Goal: Task Accomplishment & Management: Use online tool/utility

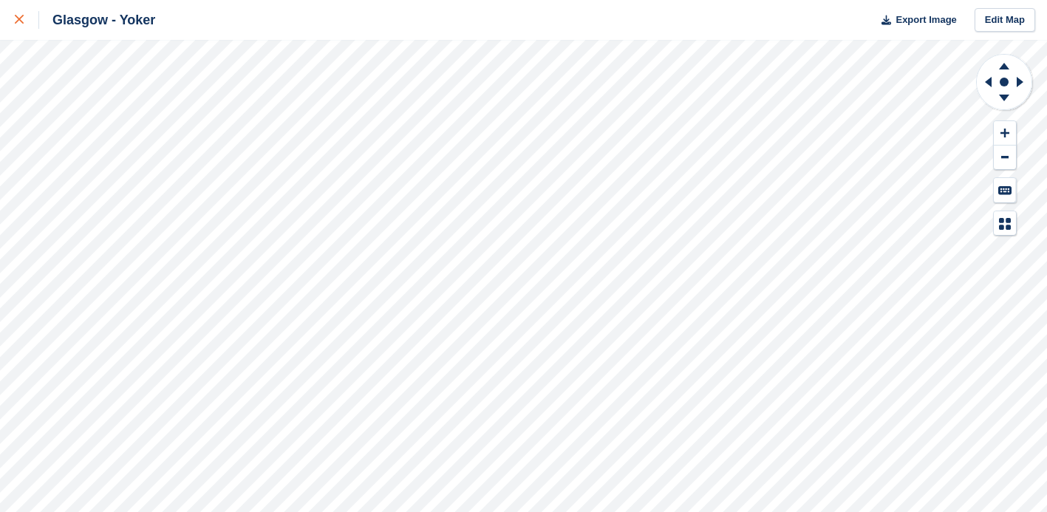
click at [18, 16] on icon at bounding box center [19, 19] width 9 height 9
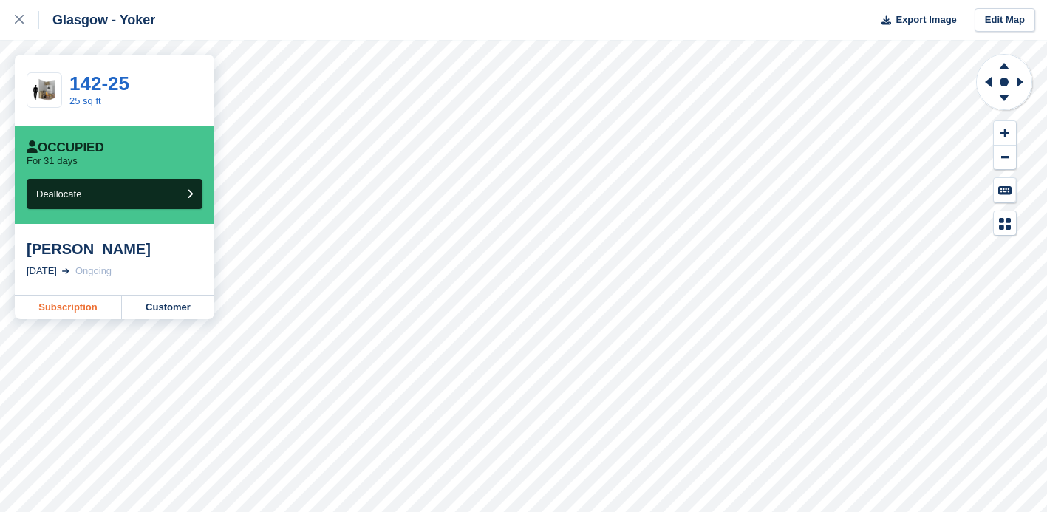
click at [75, 310] on link "Subscription" at bounding box center [68, 307] width 107 height 24
click at [21, 17] on icon at bounding box center [19, 19] width 9 height 9
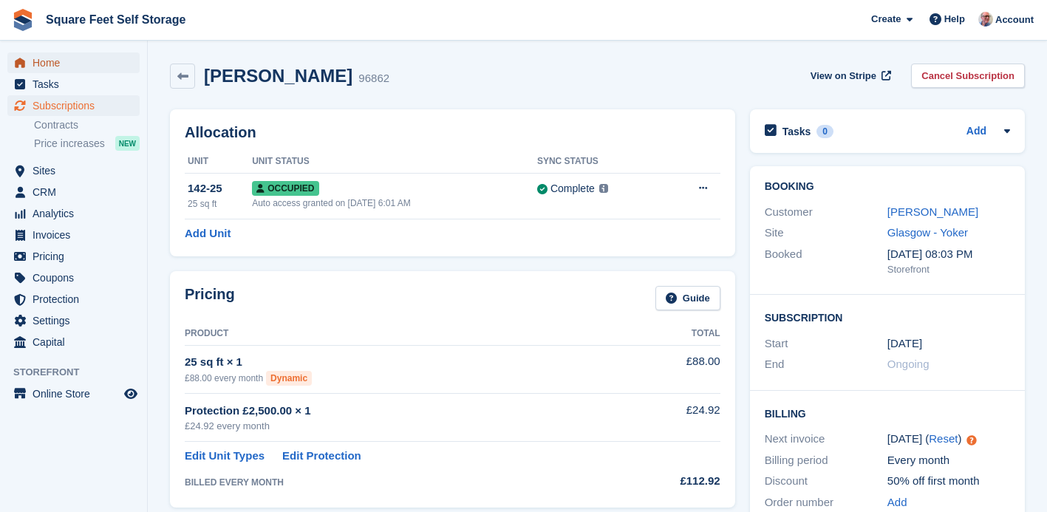
click at [58, 64] on span "Home" at bounding box center [77, 62] width 89 height 21
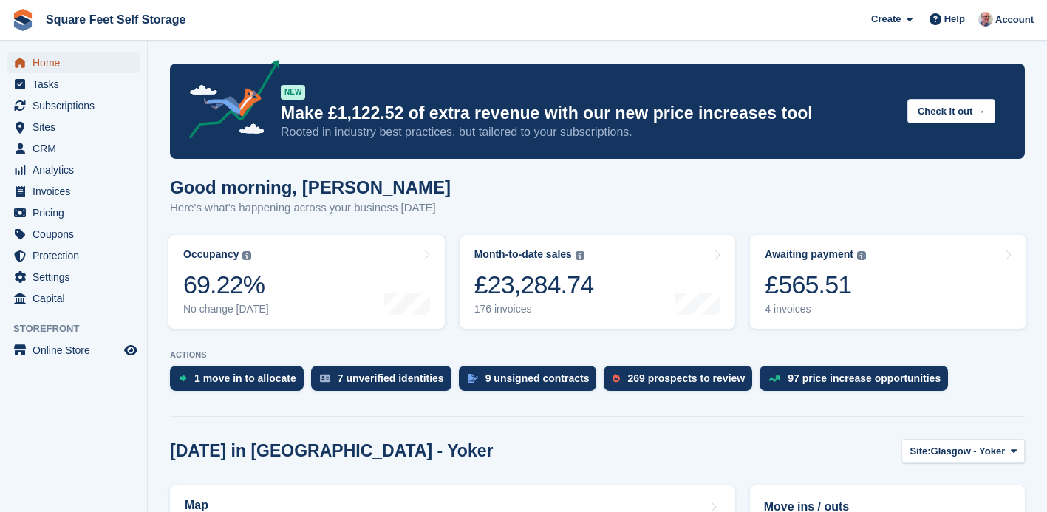
click at [59, 66] on span "Home" at bounding box center [77, 62] width 89 height 21
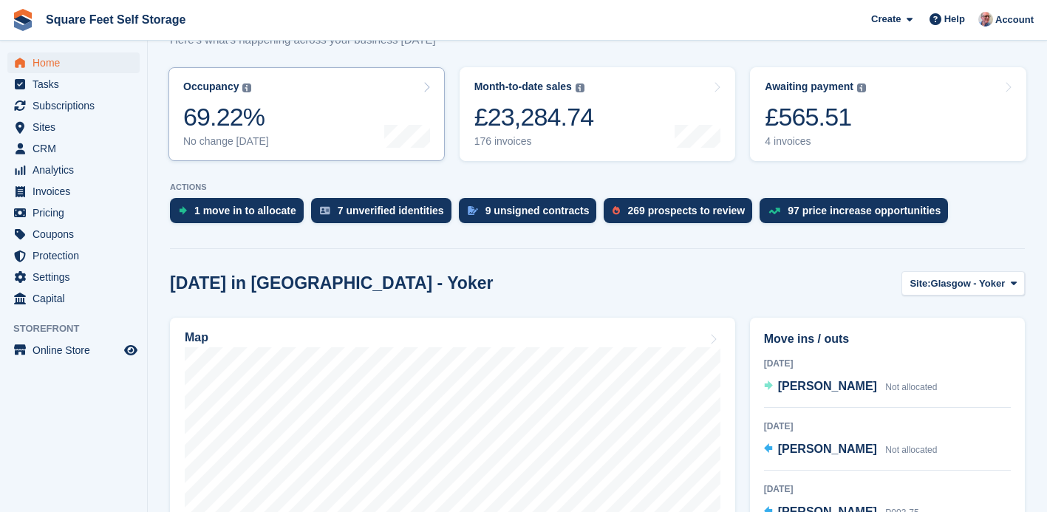
scroll to position [249, 0]
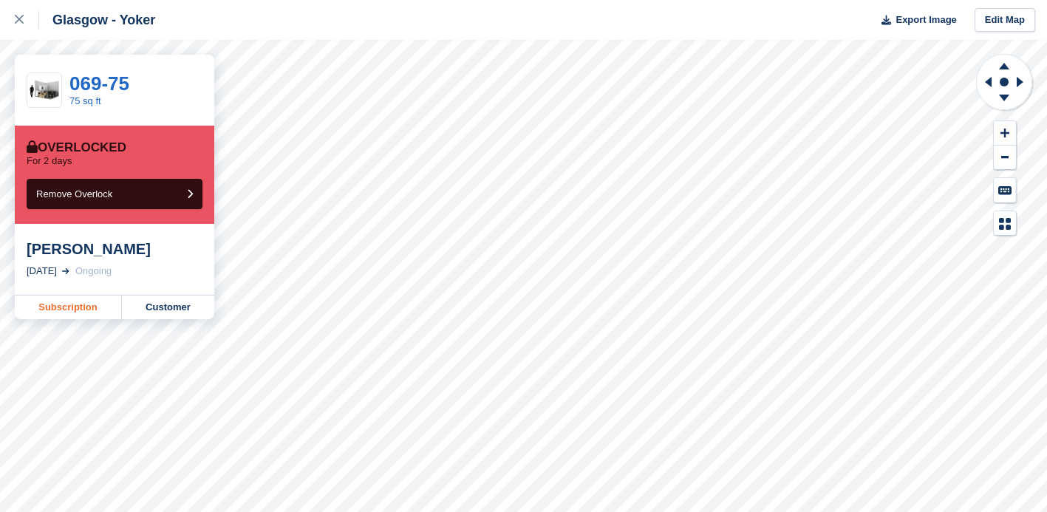
click at [70, 307] on link "Subscription" at bounding box center [68, 307] width 107 height 24
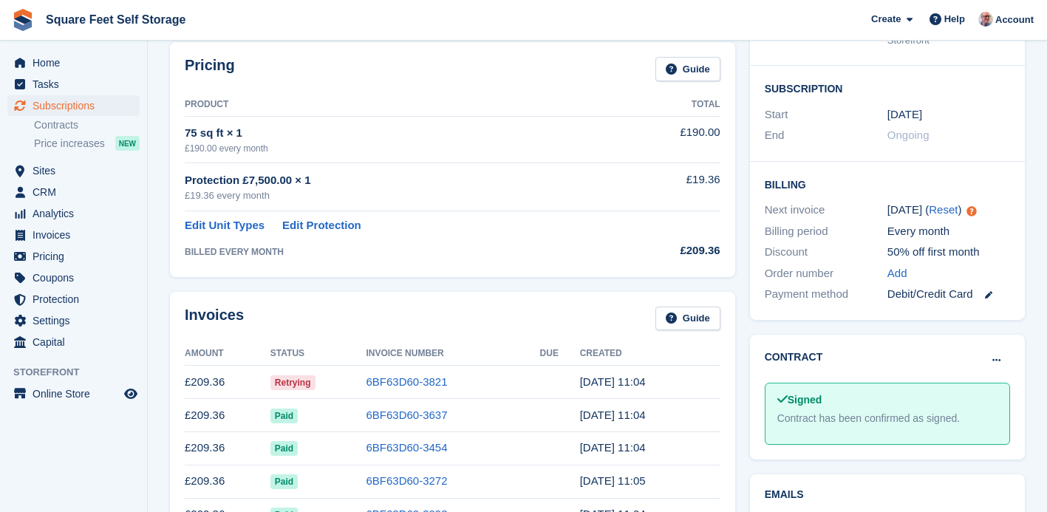
scroll to position [230, 0]
click at [394, 383] on link "6BF63D60-3821" at bounding box center [406, 381] width 81 height 13
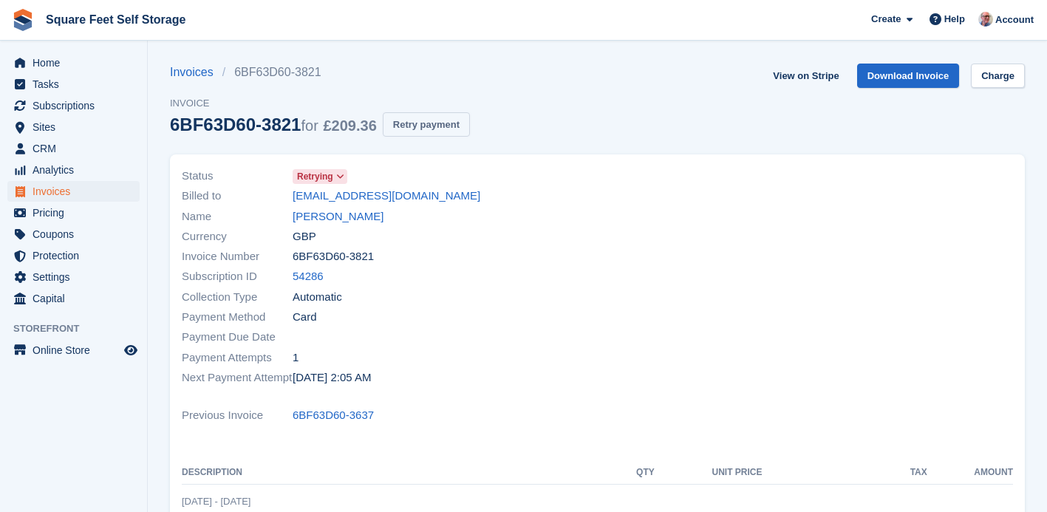
click at [455, 124] on button "Retry payment" at bounding box center [426, 124] width 87 height 24
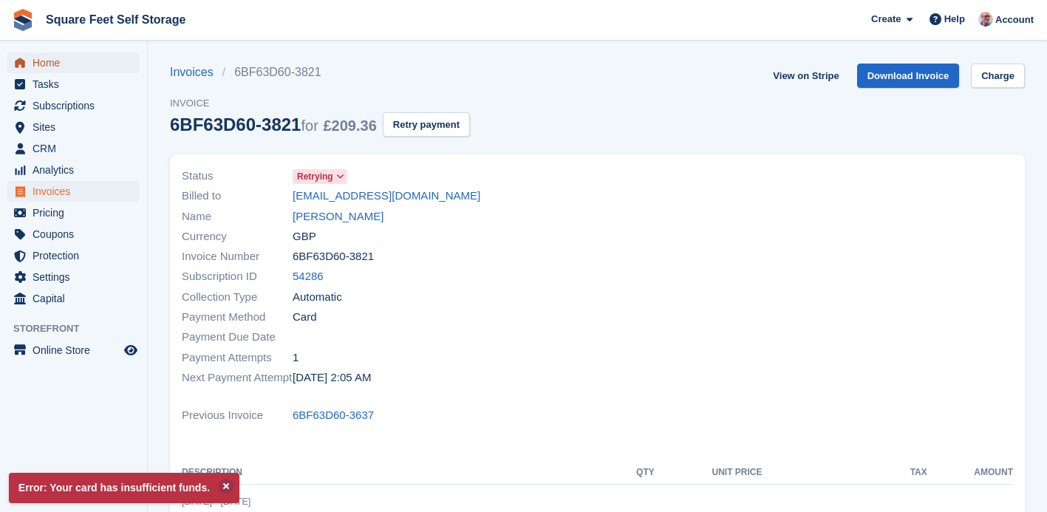
click at [55, 61] on span "Home" at bounding box center [77, 62] width 89 height 21
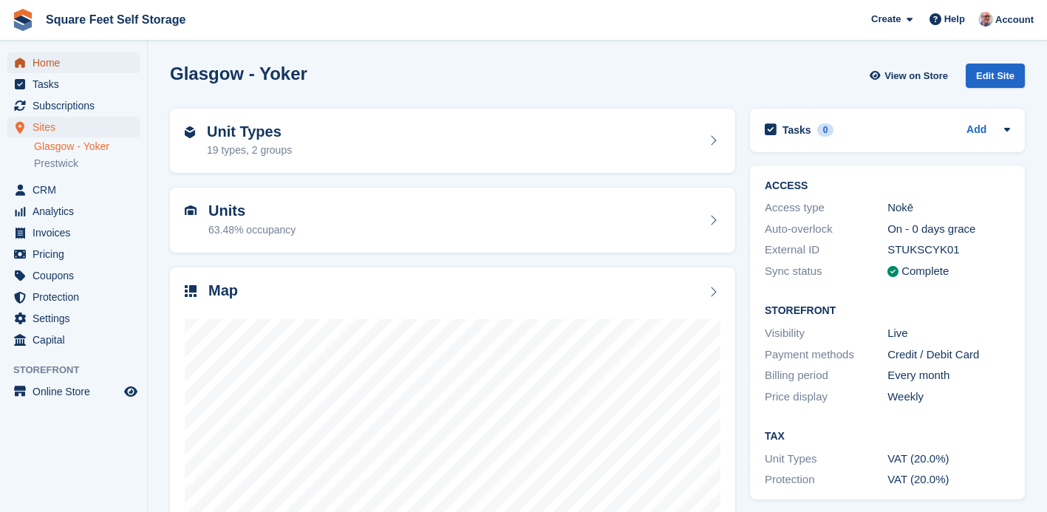
click at [63, 63] on span "Home" at bounding box center [77, 62] width 89 height 21
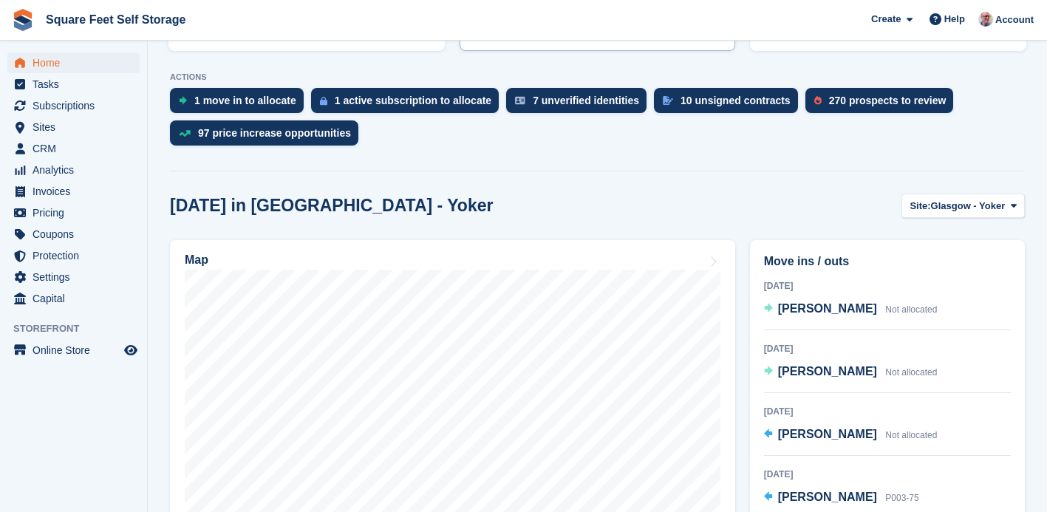
scroll to position [315, 0]
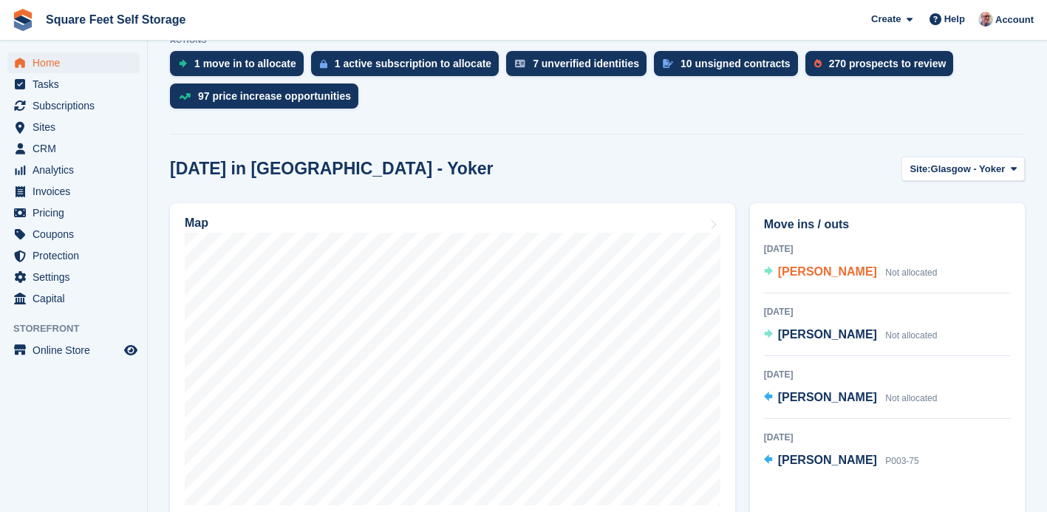
click at [801, 272] on span "[PERSON_NAME]" at bounding box center [827, 271] width 99 height 13
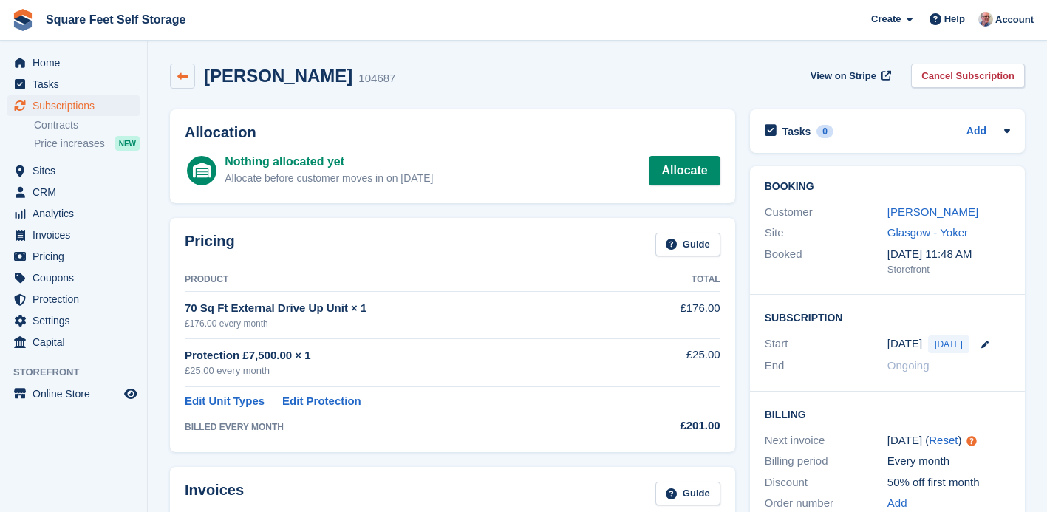
click at [184, 71] on icon at bounding box center [182, 76] width 11 height 11
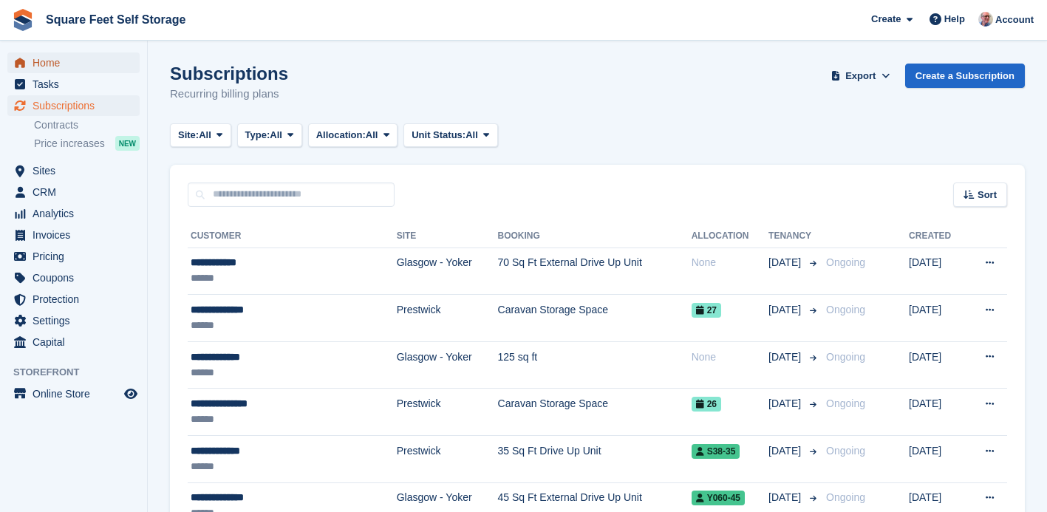
click at [72, 58] on span "Home" at bounding box center [77, 62] width 89 height 21
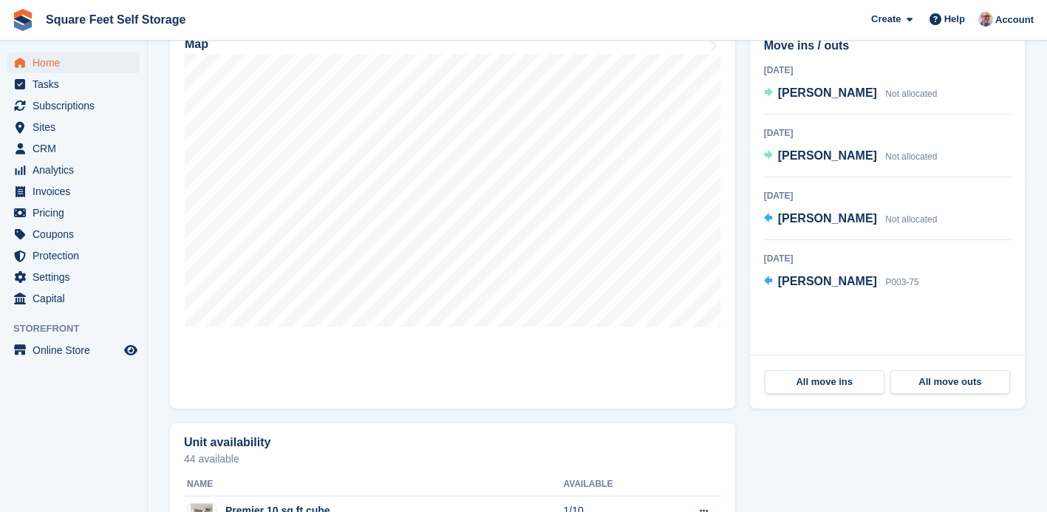
scroll to position [502, 0]
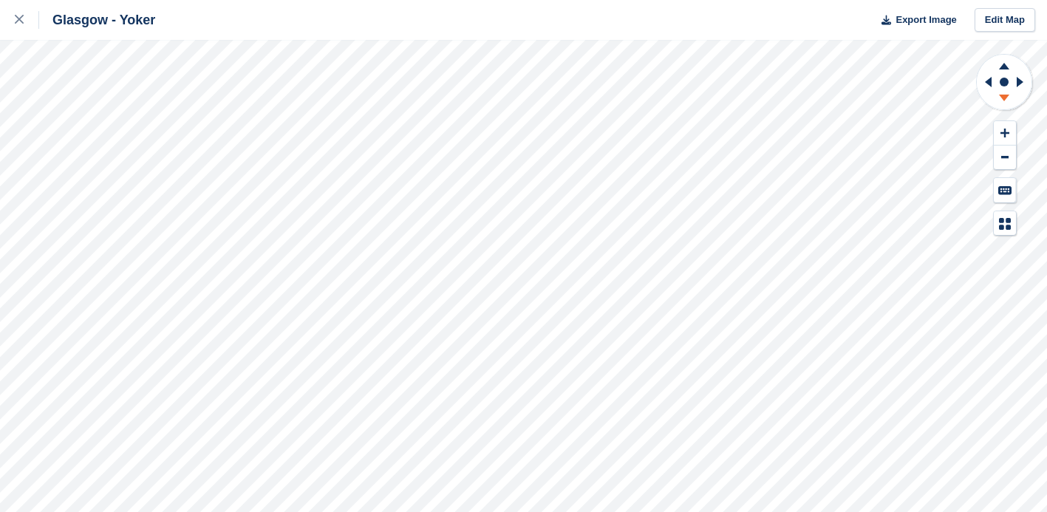
click at [1005, 96] on icon at bounding box center [1004, 98] width 10 height 7
click at [1005, 66] on icon at bounding box center [1004, 66] width 10 height 7
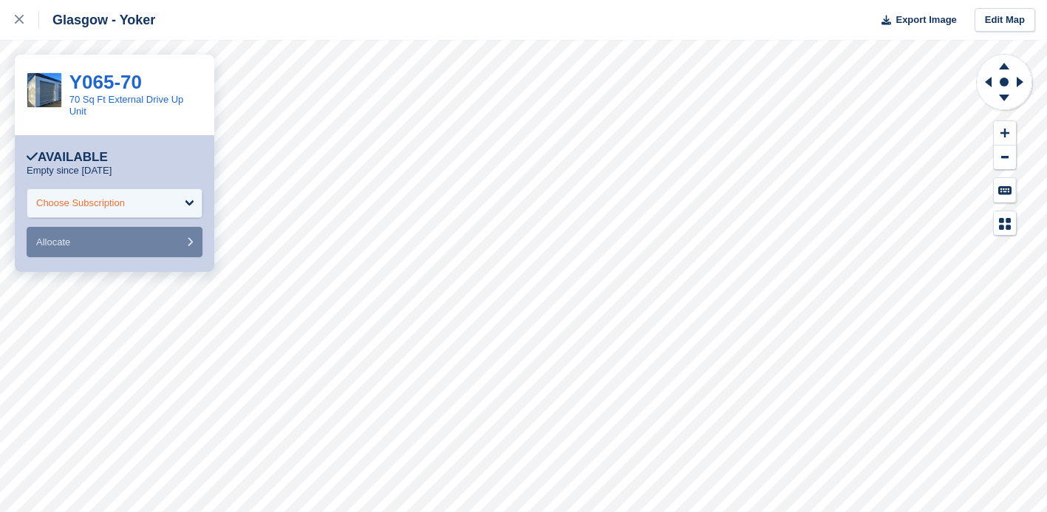
click at [120, 197] on div "Choose Subscription" at bounding box center [80, 203] width 89 height 15
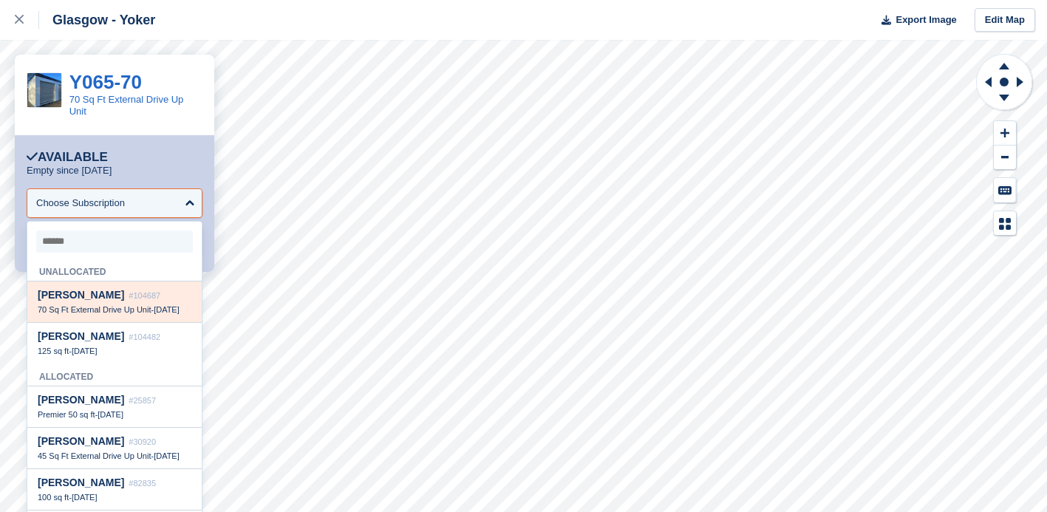
click at [100, 301] on span "[PERSON_NAME]" at bounding box center [81, 295] width 86 height 12
select select "******"
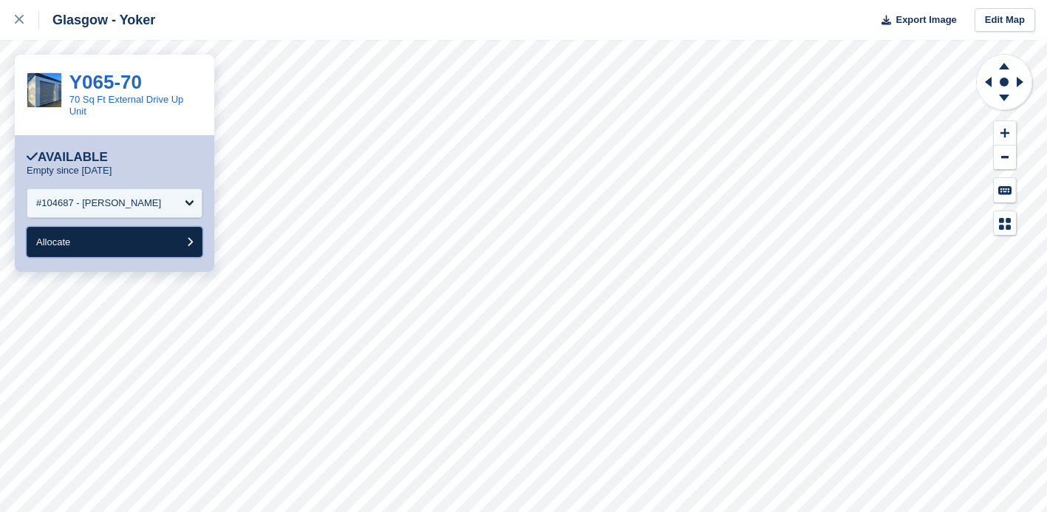
click at [134, 241] on button "Allocate" at bounding box center [115, 242] width 176 height 30
